Goal: Communication & Community: Answer question/provide support

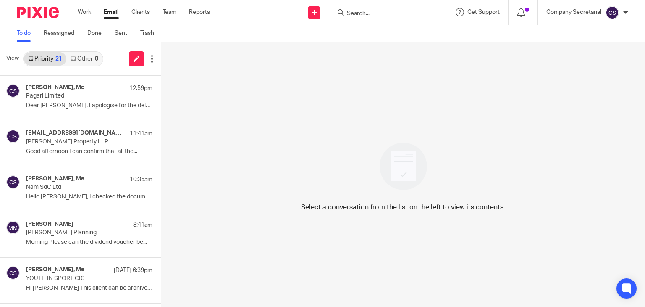
scroll to position [159, 0]
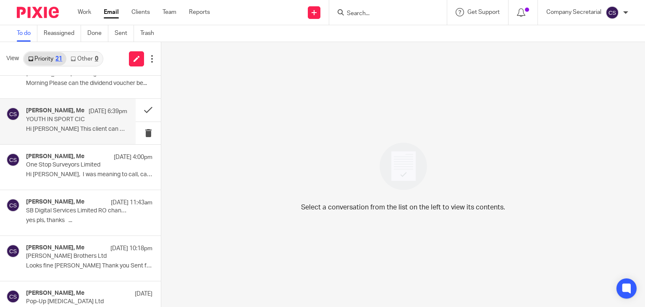
click at [94, 129] on p "Hi Sam This client can be archived. Not..." at bounding box center [76, 129] width 101 height 7
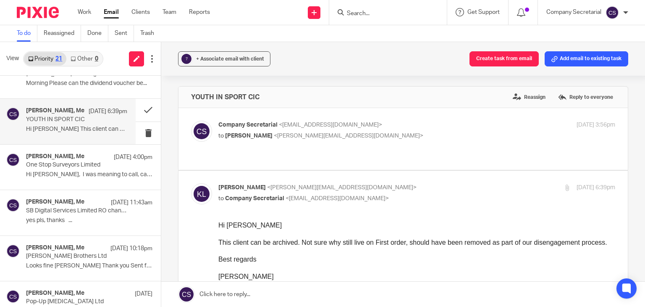
scroll to position [0, 0]
click at [322, 292] on link at bounding box center [403, 294] width 484 height 25
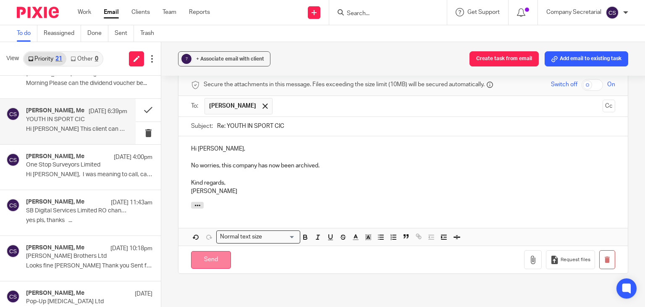
click at [218, 251] on input "Send" at bounding box center [211, 260] width 40 height 18
click at [226, 251] on input "Send" at bounding box center [211, 260] width 40 height 18
click at [45, 12] on img at bounding box center [38, 12] width 42 height 11
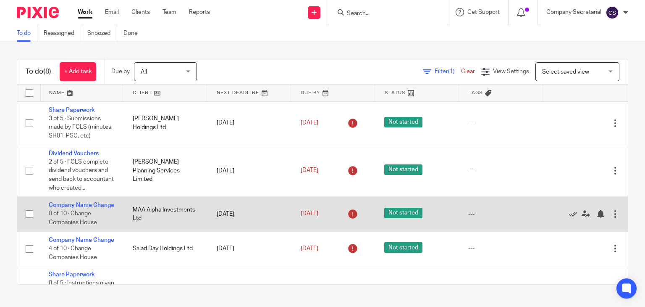
scroll to position [179, 0]
